Goal: Task Accomplishment & Management: Complete application form

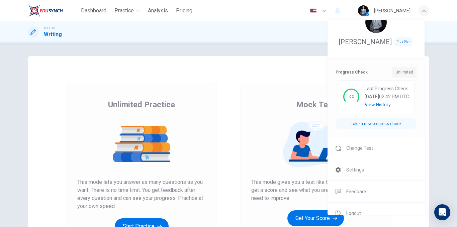
scroll to position [25, 0]
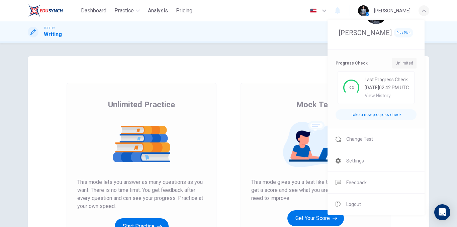
click at [291, 106] on div at bounding box center [228, 113] width 457 height 227
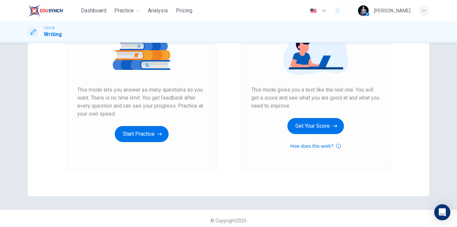
scroll to position [96, 0]
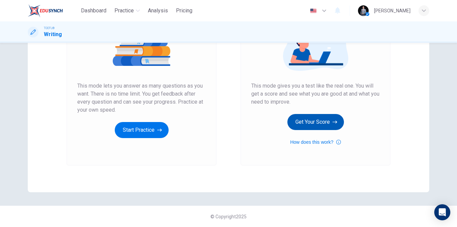
click at [313, 122] on button "Get Your Score" at bounding box center [315, 122] width 57 height 16
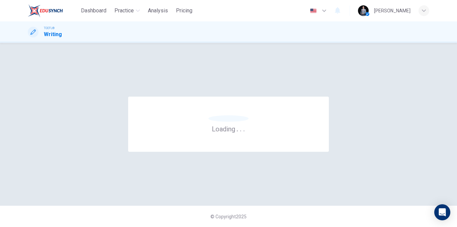
scroll to position [0, 0]
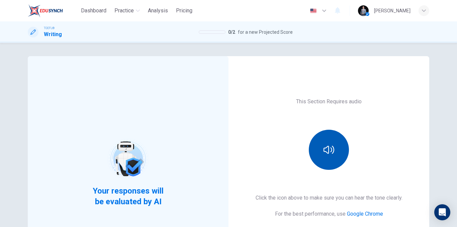
click at [324, 146] on icon "button" at bounding box center [329, 150] width 11 height 11
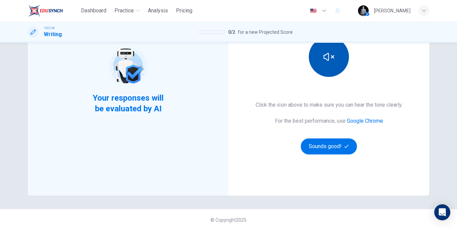
scroll to position [96, 0]
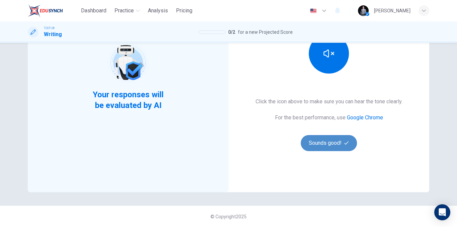
click at [330, 145] on button "Sounds good!" at bounding box center [329, 143] width 56 height 16
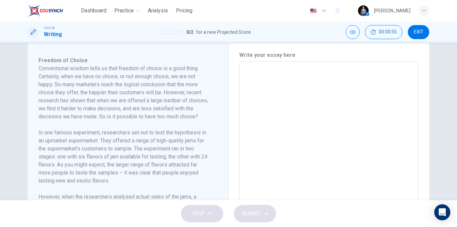
scroll to position [163, 0]
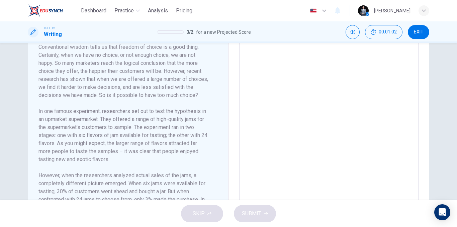
drag, startPoint x: 47, startPoint y: 98, endPoint x: 69, endPoint y: 95, distance: 22.6
click at [69, 95] on h6 "Conventional wisdom tells us that freedom of choice is a good thing. Certainly,…" at bounding box center [123, 71] width 171 height 56
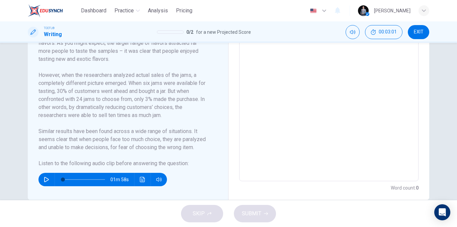
scroll to position [226, 0]
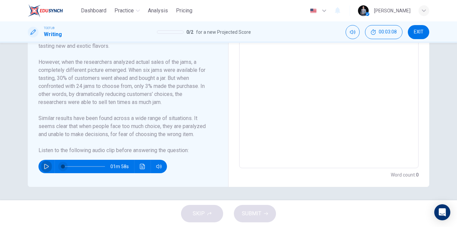
drag, startPoint x: 42, startPoint y: 166, endPoint x: 56, endPoint y: 167, distance: 13.8
click at [44, 167] on icon "button" at bounding box center [46, 166] width 5 height 5
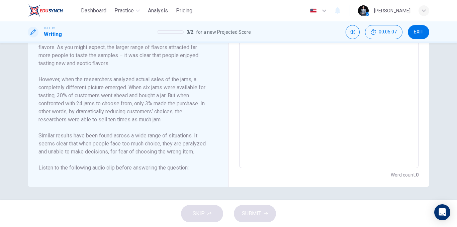
type input "0"
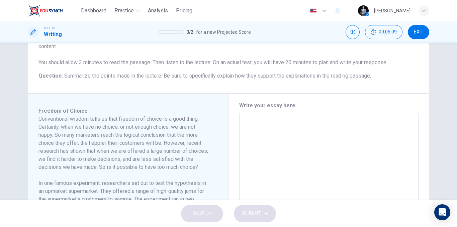
scroll to position [92, 0]
click at [271, 130] on textarea at bounding box center [329, 207] width 170 height 180
type textarea "T"
type textarea "x"
type textarea "Th"
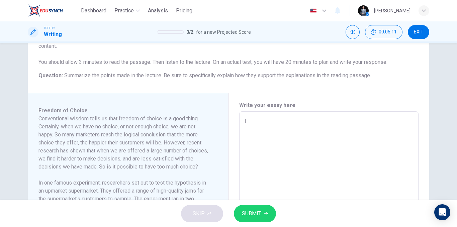
type textarea "x"
type textarea "The"
type textarea "x"
type textarea "The"
type textarea "x"
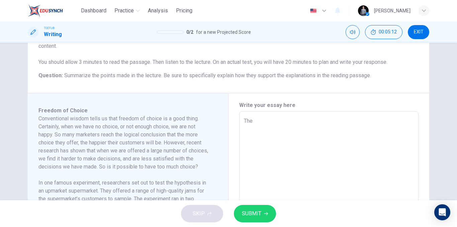
type textarea "The r"
type textarea "x"
type textarea "The re"
type textarea "x"
type textarea "The rea"
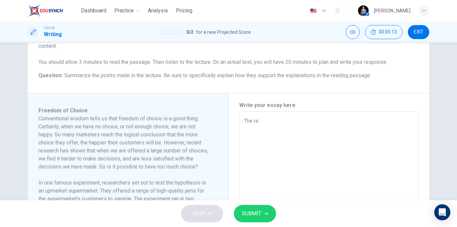
type textarea "x"
type textarea "The read"
type textarea "x"
type textarea "The readi"
type textarea "x"
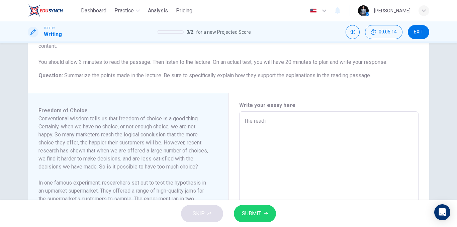
type textarea "The readin"
type textarea "x"
type textarea "The reading"
type textarea "x"
type textarea "The reading"
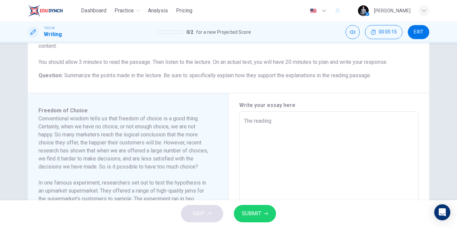
type textarea "x"
type textarea "The reading a"
type textarea "x"
type textarea "The reading an"
type textarea "x"
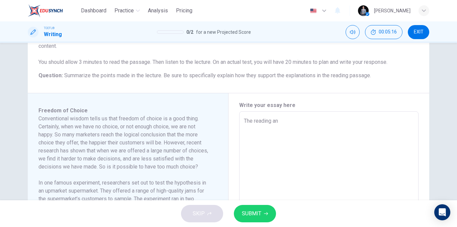
type textarea "The reading and"
type textarea "x"
type textarea "The reading and"
type textarea "x"
type textarea "The reading and t"
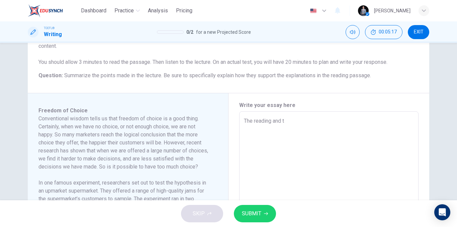
type textarea "x"
type textarea "The reading and th"
type textarea "x"
type textarea "The reading and the"
type textarea "x"
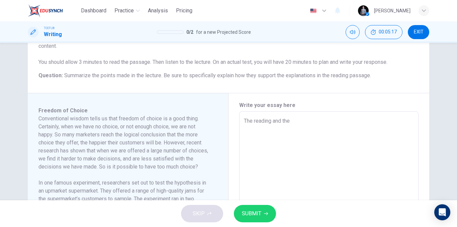
type textarea "The reading and the"
type textarea "x"
type textarea "The reading and the a"
type textarea "x"
type textarea "The reading and the"
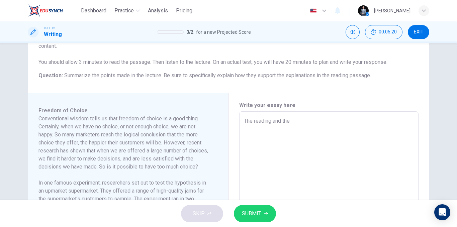
type textarea "x"
type textarea "The reading and the l"
type textarea "x"
type textarea "The reading and the le"
type textarea "x"
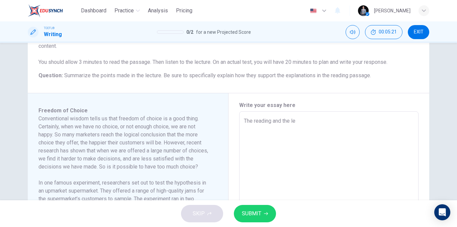
type textarea "The reading and the lec"
type textarea "x"
type textarea "The reading and the lect"
type textarea "x"
type textarea "The reading and the lectu"
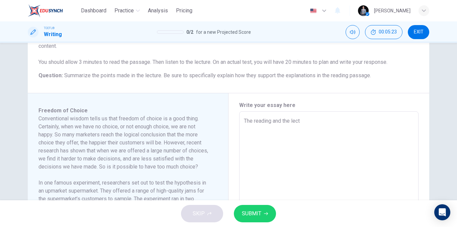
type textarea "x"
type textarea "The reading and the lectur"
type textarea "x"
type textarea "The reading and the lecture"
type textarea "x"
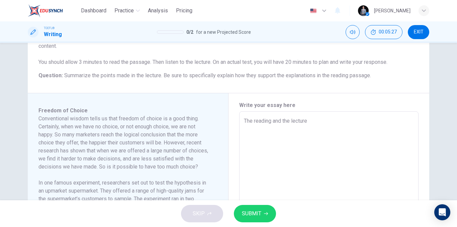
type textarea "The reading and the lecture"
type textarea "x"
type textarea "The reading and the lecture a"
type textarea "x"
type textarea "The reading and the lecture ar"
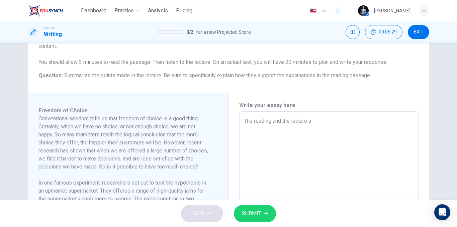
type textarea "x"
type textarea "The reading and the lecture are"
type textarea "x"
type textarea "The reading and the lecture are"
type textarea "x"
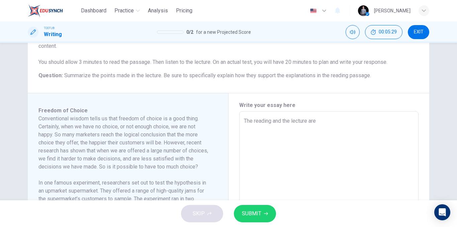
type textarea "The reading and the lecture are b"
type textarea "x"
type textarea "The reading and the lecture are bo"
type textarea "x"
type textarea "The reading and the lecture are bot"
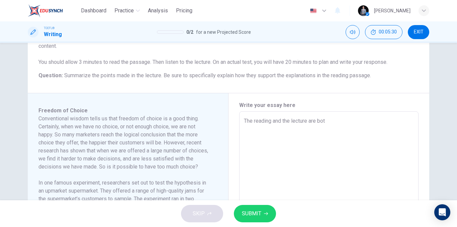
type textarea "x"
type textarea "The reading and the lecture are both"
type textarea "x"
type textarea "The reading and the lecture are both"
type textarea "x"
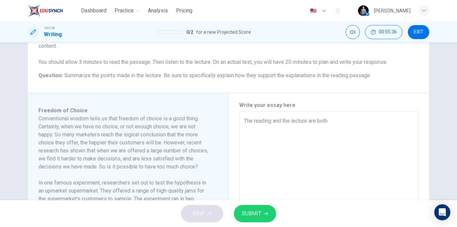
type textarea "The reading and the lecture are both a"
type textarea "x"
type textarea "The reading and the lecture are both ab"
type textarea "x"
type textarea "The reading and the lecture are both abo"
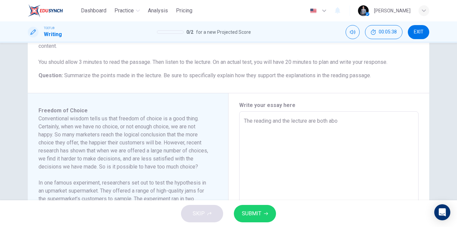
type textarea "x"
type textarea "The reading and the lecture are both abou"
type textarea "x"
type textarea "The reading and the lecture are both about"
type textarea "x"
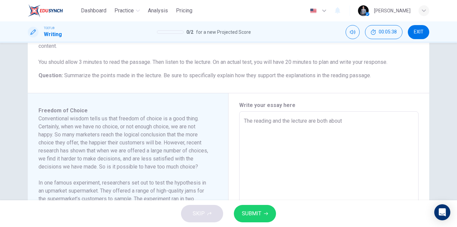
type textarea "The reading and the lecture are both about"
type textarea "x"
type textarea "The reading and the lecture are both about t"
type textarea "x"
type textarea "The reading and the lecture are both about th"
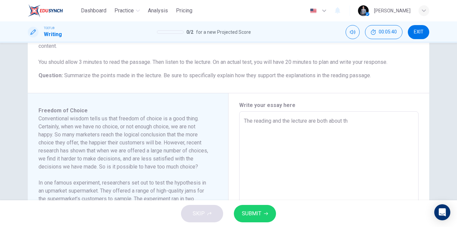
type textarea "x"
type textarea "The reading and the lecture are both about the"
type textarea "x"
type textarea "The reading and the lecture are both about the"
type textarea "x"
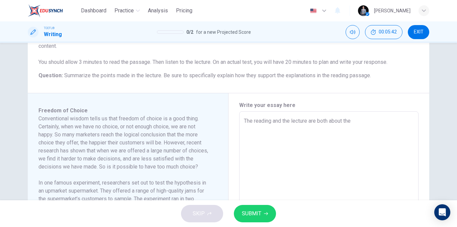
type textarea "The reading and the lecture are both about the"
type textarea "x"
type textarea "The reading and the lecture are both about th"
type textarea "x"
type textarea "The reading and the lecture are both about t"
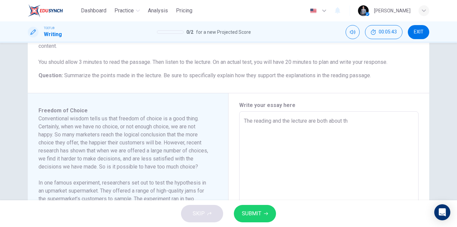
type textarea "x"
type textarea "The reading and the lecture are both about"
type textarea "x"
type textarea "The reading and the lecture are both about f"
type textarea "x"
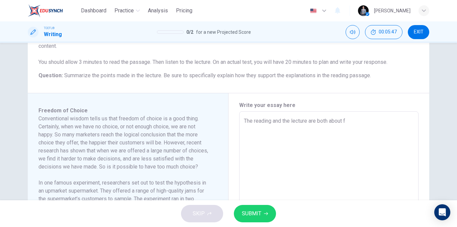
type textarea "The reading and the lecture are both about fr"
type textarea "x"
type textarea "The reading and the lecture are both about fre"
type textarea "x"
type textarea "The reading and the lecture are both about free"
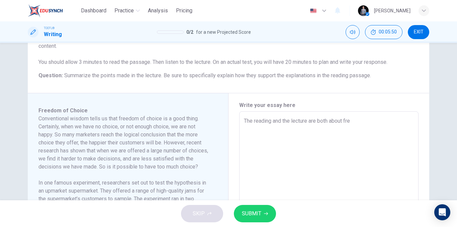
type textarea "x"
type textarea "The reading and the lecture are both about freed"
type textarea "x"
type textarea "The reading and the lecture are both about freedo"
type textarea "x"
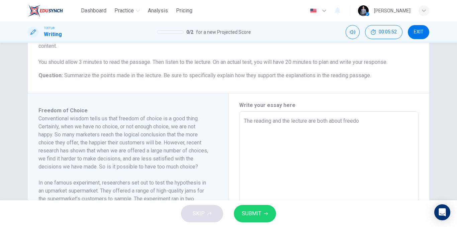
type textarea "The reading and the lecture are both about freedom"
type textarea "x"
type textarea "The reading and the lecture are both about freedom"
type textarea "x"
type textarea "The reading and the lecture are both about freedom o"
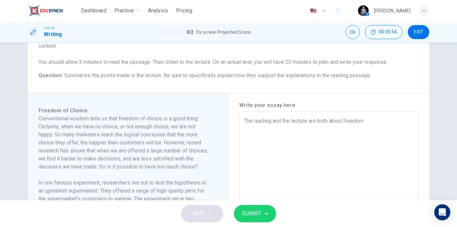
type textarea "x"
type textarea "The reading and the lecture are both about freedom of"
type textarea "x"
type textarea "The reading and the lecture are both about freedom of"
type textarea "x"
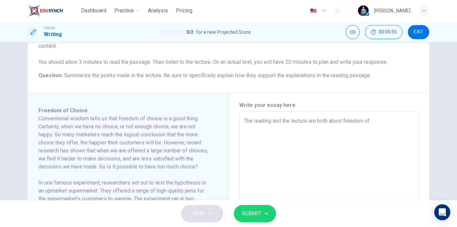
type textarea "The reading and the lecture are both about freedom of c"
type textarea "x"
type textarea "The reading and the lecture are both about freedom of ch"
type textarea "x"
type textarea "The reading and the lecture are both about freedom of cho"
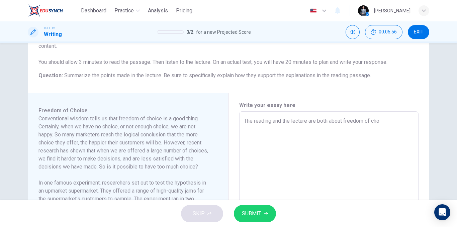
type textarea "x"
type textarea "The reading and the lecture are both about freedom of [PERSON_NAME]"
type textarea "x"
type textarea "The reading and the lecture are both about freedom of [PERSON_NAME]"
type textarea "x"
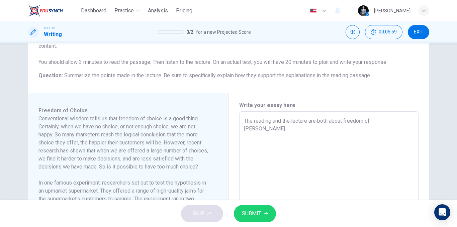
type textarea "The reading and the lecture are both about freedom of choice"
type textarea "x"
type textarea "The reading and the lecture are both about freedom of choice"
type textarea "x"
type textarea "The reading and the lecture are both about freedom of choice"
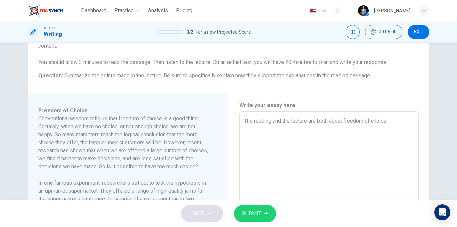
type textarea "x"
type textarea "The reading and the lecture are both about freedom of choice,"
type textarea "x"
type textarea "The reading and the lecture are both about freedom of choice,"
type textarea "x"
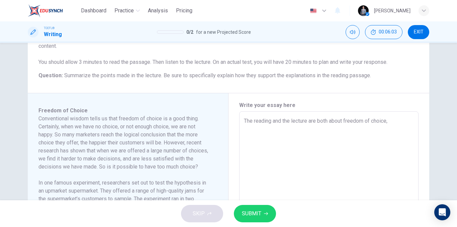
type textarea "The reading and the lecture are both about freedom of choice, t"
type textarea "x"
type textarea "The reading and the lecture are both about freedom of choice, th"
type textarea "x"
type textarea "The reading and the lecture are both about freedom of choice, the"
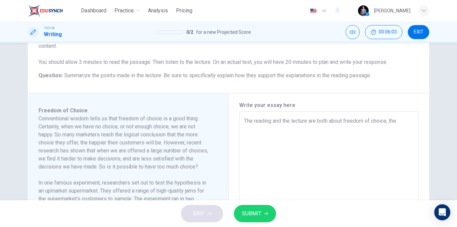
type textarea "x"
type textarea "The reading and the lecture are both about freedom of choice, the"
type textarea "x"
type textarea "The reading and the lecture are both about freedom of choice, the r"
type textarea "x"
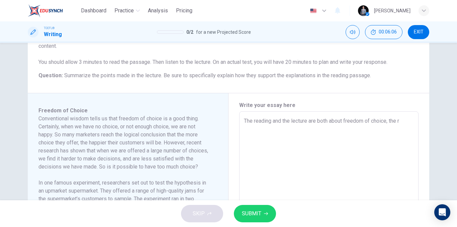
type textarea "The reading and the lecture are both about freedom of choice, the"
type textarea "x"
type textarea "The reading and the lecture are both about freedom of choice, the a"
type textarea "x"
type textarea "The reading and the lecture are both about freedom of choice, the au"
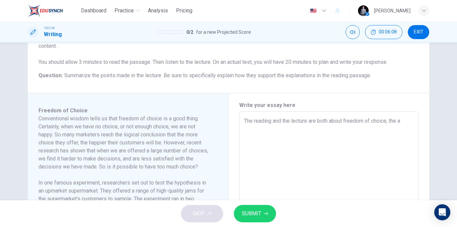
type textarea "x"
type textarea "The reading and the lecture are both about freedom of choice, the aut"
type textarea "x"
type textarea "The reading and the lecture are both about freedom of choice, the aute"
type textarea "x"
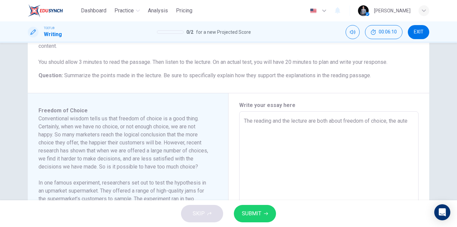
type textarea "The reading and the lecture are both about freedom of choice, the [PERSON_NAME]"
type textarea "x"
type textarea "The reading and the lecture are both about freedom of choice, the [PERSON_NAME]"
type textarea "x"
type textarea "The reading and the lecture are both about freedom of choice, the [PERSON_NAME]"
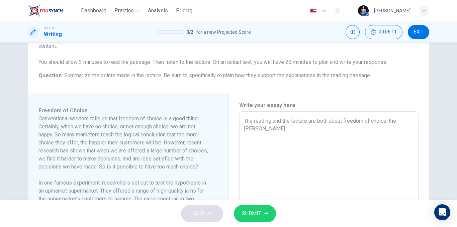
type textarea "x"
type textarea "The reading and the lecture are both about freedom of choice, the aute"
type textarea "x"
type textarea "The reading and the lecture are both about freedom of choice, the aut"
type textarea "x"
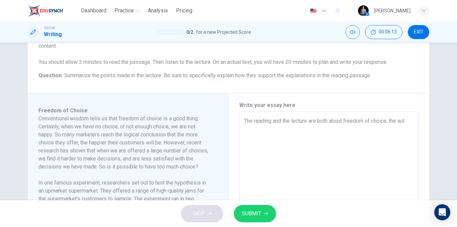
type textarea "The reading and the lecture are both about freedom of choice, the auth"
type textarea "x"
type textarea "The reading and the lecture are both about freedom of choice, the authe"
type textarea "x"
type textarea "The reading and the lecture are both about freedom of choice, the auther"
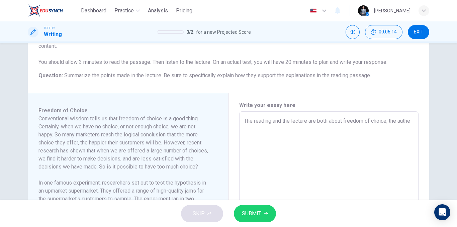
type textarea "x"
type textarea "The reading and the lecture are both about freedom of choice, the auther"
type textarea "x"
type textarea "The reading and the lecture are both about freedom of choice, the auther o"
type textarea "x"
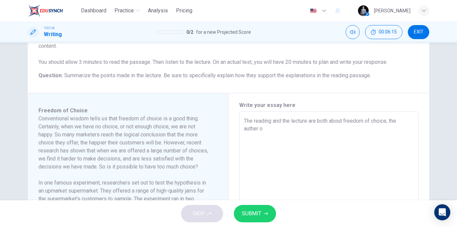
type textarea "The reading and the lecture are both about freedom of choice, the auther of"
type textarea "x"
type textarea "The reading and the lecture are both about freedom of choice, the auther of"
type textarea "x"
type textarea "The reading and the lecture are both about freedom of choice, the auther of t"
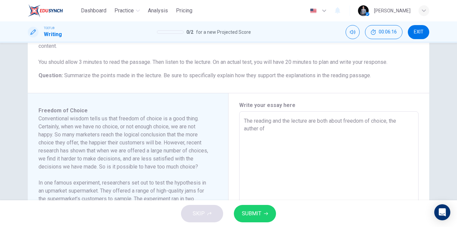
type textarea "x"
type textarea "The reading and the lecture are both about freedom of choice, the auther of th"
type textarea "x"
type textarea "The reading and the lecture are both about freedom of choice, the auther of the"
type textarea "x"
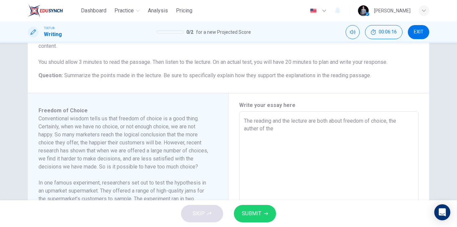
type textarea "The reading and the lecture are both about freedom of choice, the auther of the"
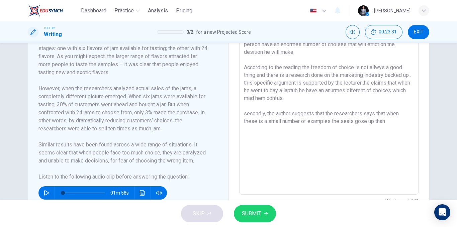
scroll to position [192, 0]
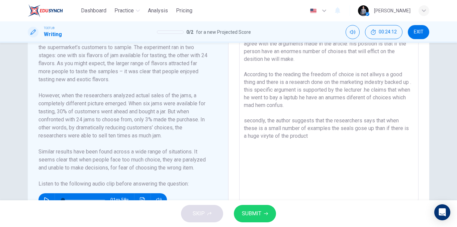
click at [271, 135] on textarea "The reading and the lecture are both about freedom of choice, the auther of the…" at bounding box center [329, 107] width 170 height 180
click at [318, 134] on textarea "The reading and the lecture are both about freedom of choice, the auther of the…" at bounding box center [329, 107] width 170 height 180
click at [270, 135] on textarea "The reading and the lecture are both about freedom of choice, the auther of the…" at bounding box center [329, 107] width 170 height 180
click at [319, 135] on textarea "The reading and the lecture are both about freedom of choice, the auther of the…" at bounding box center [329, 107] width 170 height 180
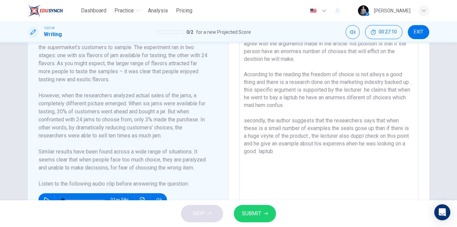
click at [362, 144] on textarea "The reading and the lecture are both about freedom of choice, the auther of the…" at bounding box center [329, 107] width 170 height 180
click at [311, 155] on textarea "The reading and the lecture are both about freedom of choice, the auther of the…" at bounding box center [329, 107] width 170 height 180
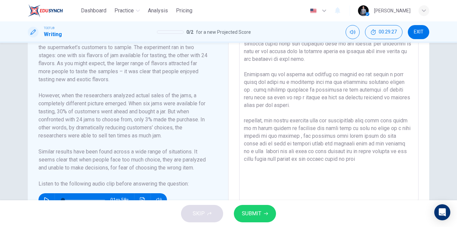
drag, startPoint x: 371, startPoint y: 160, endPoint x: 367, endPoint y: 159, distance: 4.1
click at [367, 159] on textarea at bounding box center [329, 107] width 170 height 180
click at [375, 159] on textarea at bounding box center [329, 107] width 170 height 180
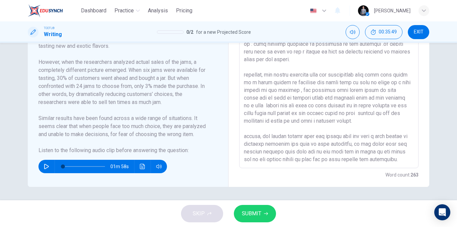
scroll to position [20, 0]
click at [261, 214] on button "SUBMIT" at bounding box center [255, 213] width 42 height 17
click at [262, 213] on button "SUBMIT" at bounding box center [255, 213] width 42 height 17
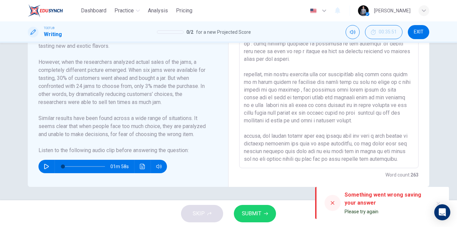
click at [334, 203] on icon at bounding box center [332, 202] width 5 height 5
click at [331, 203] on icon at bounding box center [332, 202] width 5 height 5
click at [397, 154] on textarea at bounding box center [329, 73] width 170 height 180
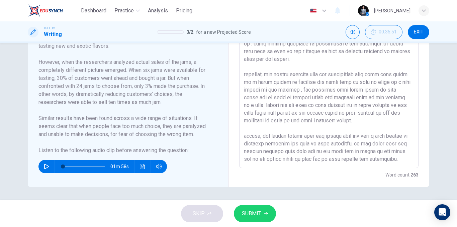
scroll to position [20, 0]
click at [398, 152] on textarea at bounding box center [329, 73] width 170 height 180
click at [269, 217] on button "SUBMIT" at bounding box center [255, 213] width 42 height 17
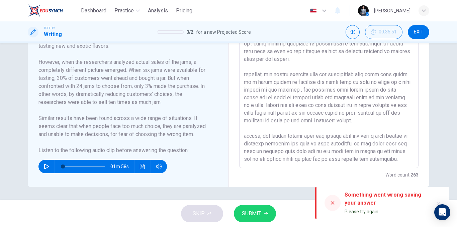
click at [334, 202] on icon at bounding box center [332, 202] width 5 height 5
drag, startPoint x: 334, startPoint y: 202, endPoint x: 330, endPoint y: 202, distance: 4.3
click at [331, 202] on icon at bounding box center [332, 202] width 5 height 5
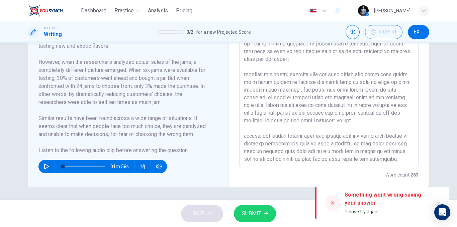
click at [286, 192] on div "Question 1 Question Type : Integrated Writing Task Directions : For this task, …" at bounding box center [228, 122] width 457 height 158
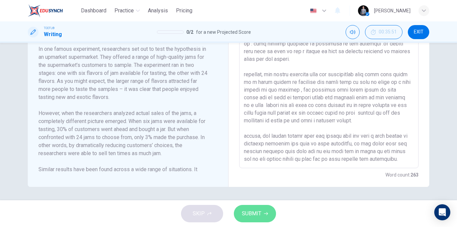
click at [265, 212] on icon "button" at bounding box center [266, 214] width 4 height 4
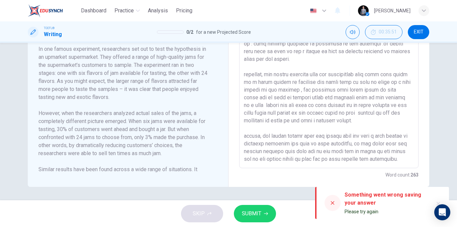
click at [302, 167] on div "x ​" at bounding box center [328, 73] width 179 height 191
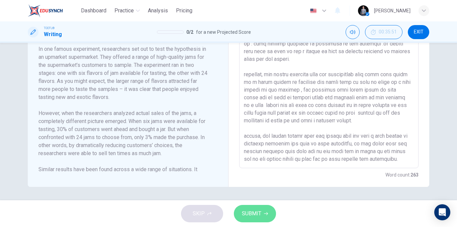
click at [273, 213] on button "SUBMIT" at bounding box center [255, 213] width 42 height 17
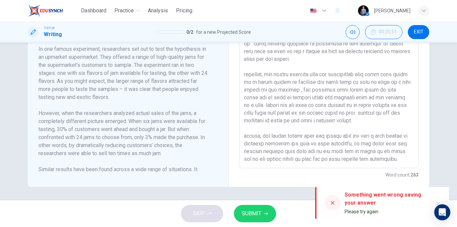
click at [327, 207] on div at bounding box center [333, 203] width 16 height 16
click at [267, 215] on icon "button" at bounding box center [266, 214] width 4 height 4
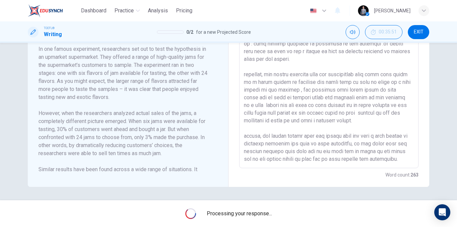
click at [267, 215] on span "Processing your response..." at bounding box center [239, 214] width 65 height 8
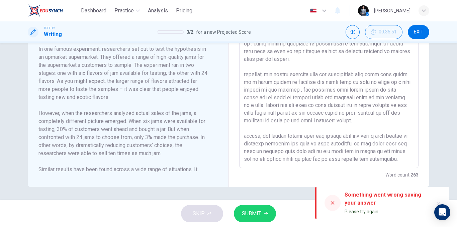
drag, startPoint x: 332, startPoint y: 201, endPoint x: 317, endPoint y: 208, distance: 16.5
click at [329, 205] on div at bounding box center [333, 203] width 16 height 16
click at [262, 209] on button "SUBMIT" at bounding box center [255, 213] width 42 height 17
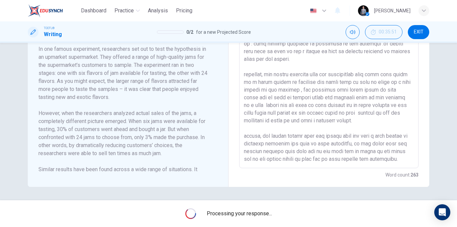
click at [262, 209] on div "Processing your response..." at bounding box center [228, 213] width 457 height 27
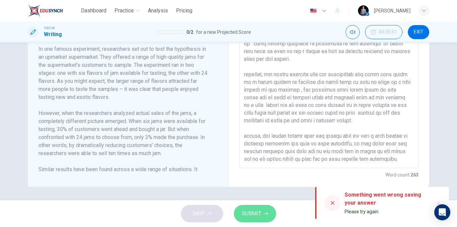
click at [261, 211] on button "SUBMIT" at bounding box center [255, 213] width 42 height 17
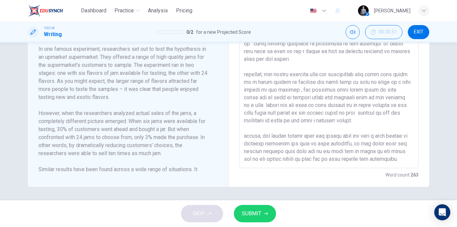
drag, startPoint x: 397, startPoint y: 153, endPoint x: 393, endPoint y: 149, distance: 5.2
click at [393, 149] on textarea at bounding box center [329, 73] width 170 height 180
click at [400, 149] on textarea at bounding box center [329, 73] width 170 height 180
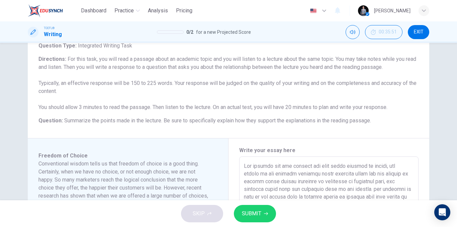
scroll to position [67, 0]
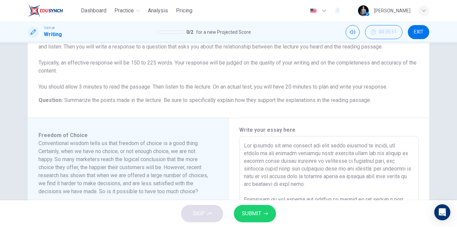
drag, startPoint x: 402, startPoint y: 152, endPoint x: 235, endPoint y: 142, distance: 167.3
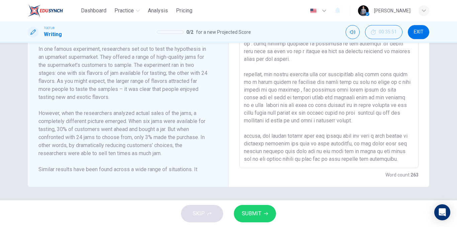
scroll to position [20, 0]
click at [384, 137] on textarea at bounding box center [329, 73] width 170 height 180
click at [413, 131] on div "x ​" at bounding box center [328, 73] width 179 height 191
click at [416, 136] on div "x ​" at bounding box center [328, 73] width 179 height 191
click at [432, 128] on div "Question 1 Question Type : Integrated Writing Task Directions : For this task, …" at bounding box center [228, 9] width 423 height 356
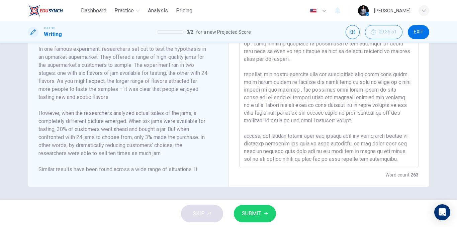
scroll to position [0, 0]
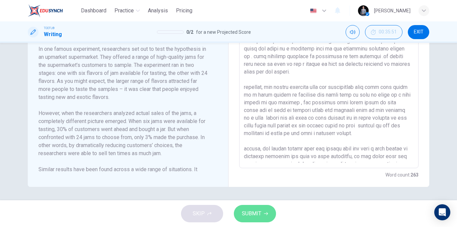
click at [250, 210] on span "SUBMIT" at bounding box center [251, 213] width 19 height 9
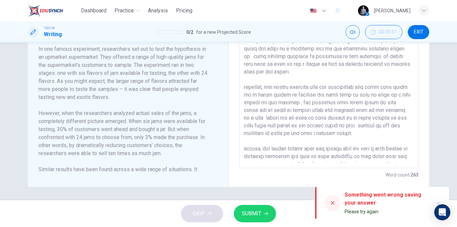
click at [255, 223] on div "SKIP SUBMIT" at bounding box center [228, 213] width 457 height 27
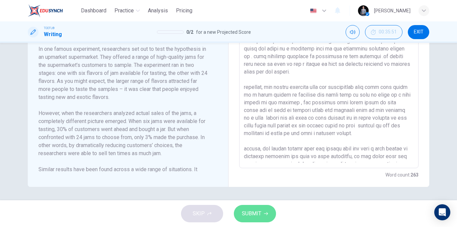
click at [257, 210] on span "SUBMIT" at bounding box center [251, 213] width 19 height 9
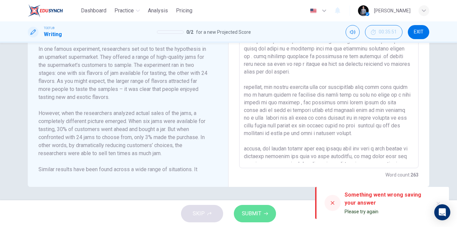
click at [257, 210] on span "SUBMIT" at bounding box center [251, 213] width 19 height 9
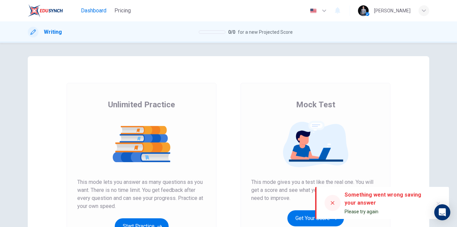
click at [80, 11] on button "Dashboard" at bounding box center [93, 11] width 31 height 12
